Goal: Check status

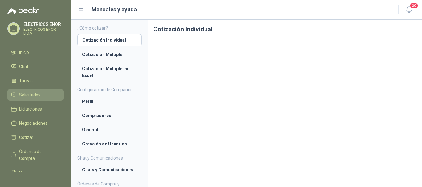
click at [31, 93] on span "Solicitudes" at bounding box center [29, 95] width 21 height 7
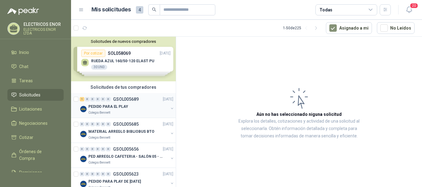
click at [138, 103] on div "1 0 0 0 0 0 GSOL005689 [DATE]" at bounding box center [127, 99] width 95 height 7
click at [136, 106] on div "PEDIDO PARA EL PLAY" at bounding box center [128, 106] width 80 height 7
click at [127, 106] on div "PEDIDO PARA EL PLAY" at bounding box center [128, 106] width 80 height 7
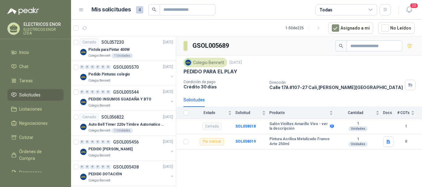
scroll to position [31, 0]
